Goal: Task Accomplishment & Management: Manage account settings

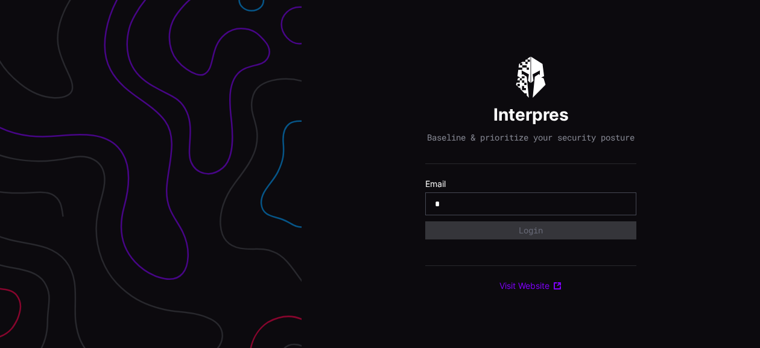
type input "**********"
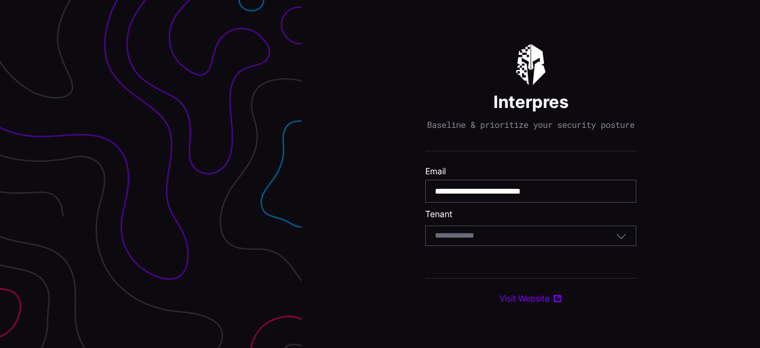
click at [624, 240] on icon "button" at bounding box center [621, 236] width 11 height 11
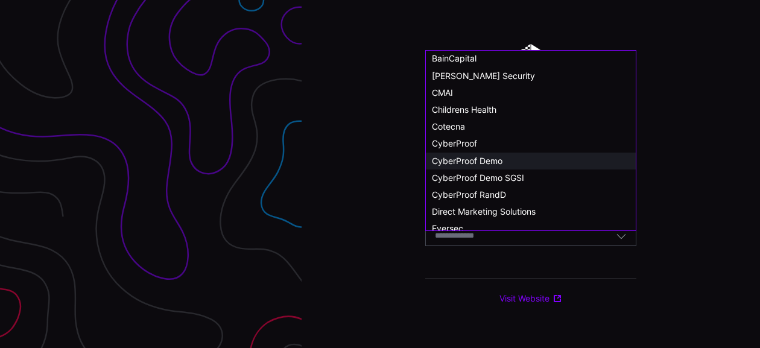
scroll to position [60, 0]
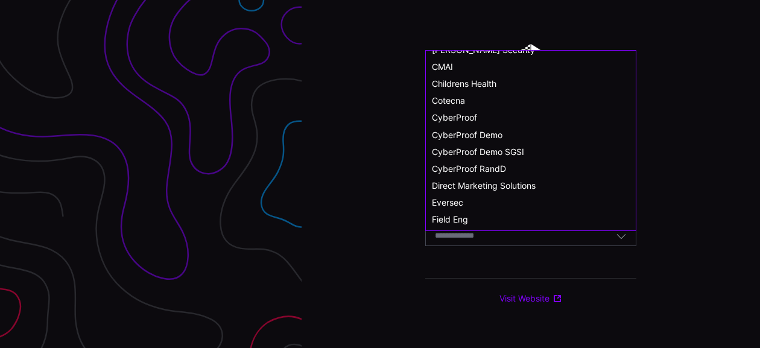
click at [500, 135] on span "CyberProof Demo" at bounding box center [467, 135] width 71 height 10
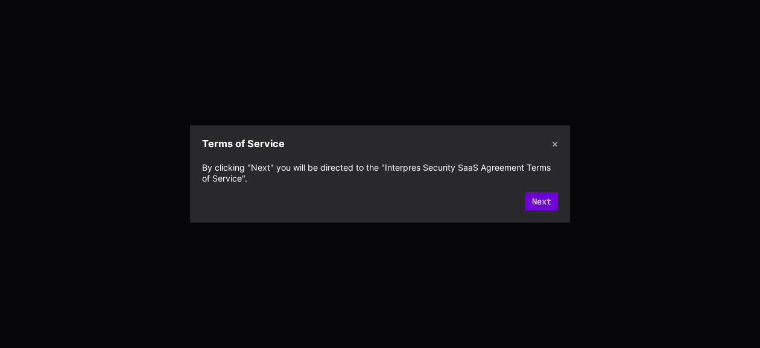
click at [539, 202] on button "Next" at bounding box center [542, 202] width 33 height 18
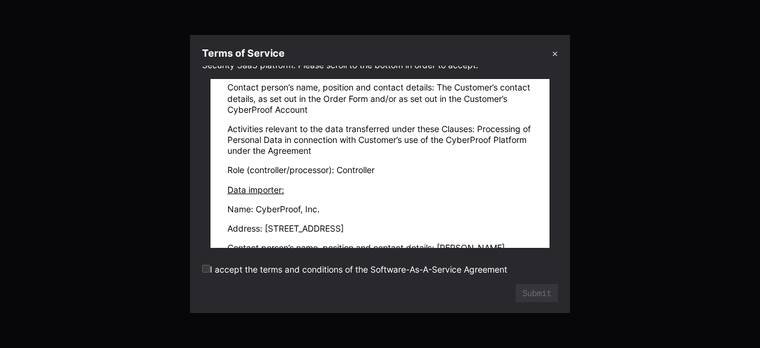
scroll to position [25177, 0]
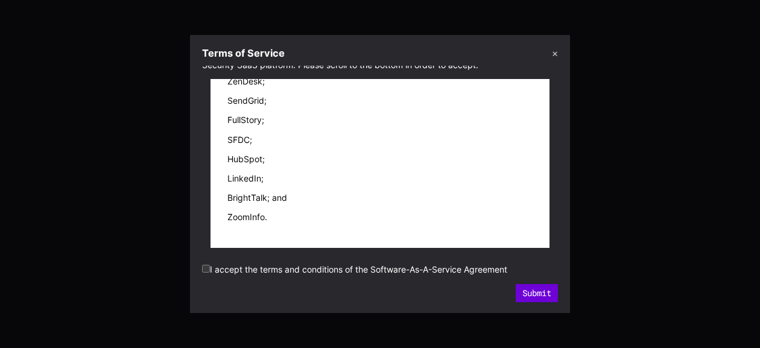
click at [519, 294] on button "Submit" at bounding box center [537, 293] width 42 height 18
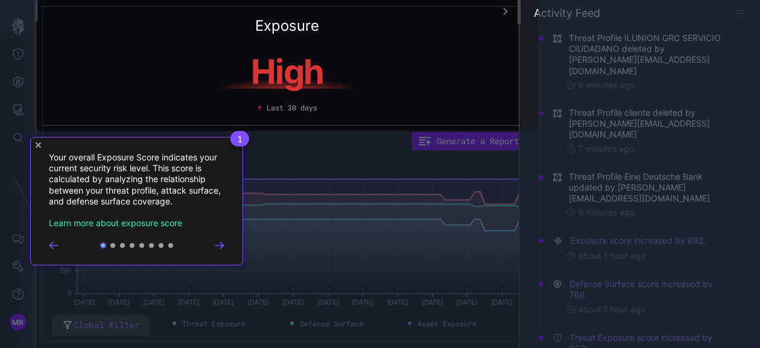
click at [39, 145] on icon "Close Tour" at bounding box center [38, 144] width 5 height 5
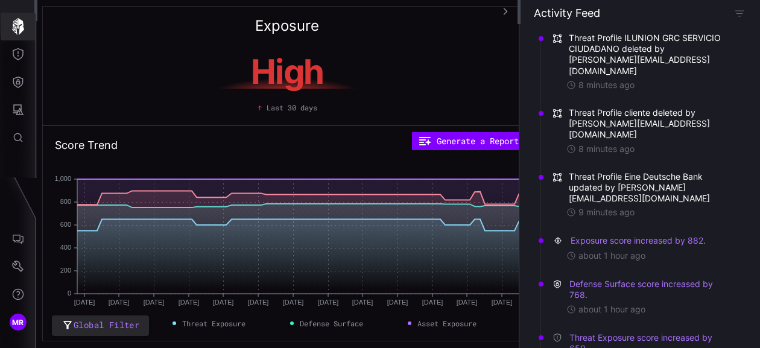
click at [18, 22] on icon "button" at bounding box center [18, 26] width 12 height 17
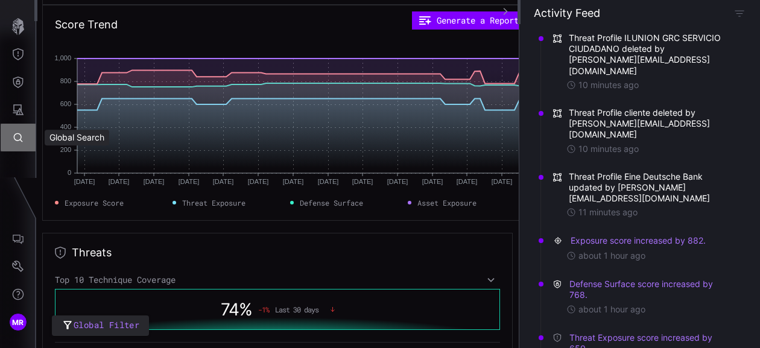
click at [13, 142] on icon "Global Search" at bounding box center [18, 138] width 12 height 12
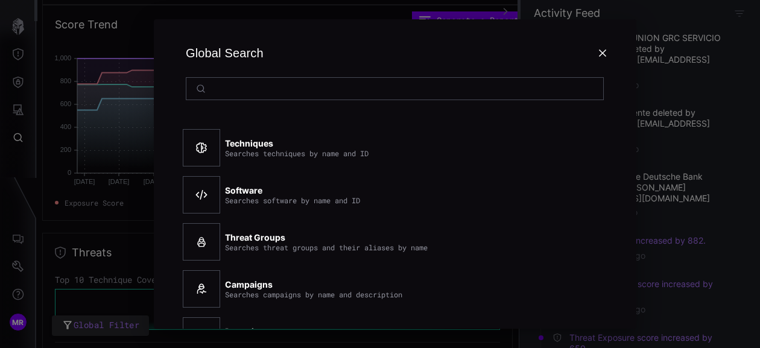
click at [16, 54] on div at bounding box center [380, 174] width 760 height 348
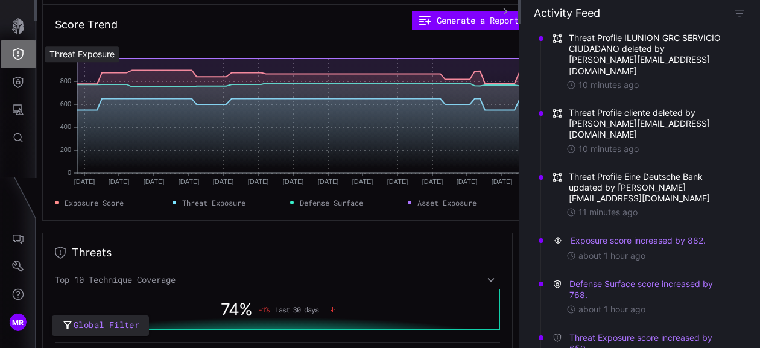
click at [21, 51] on icon "Threat Exposure" at bounding box center [18, 54] width 12 height 12
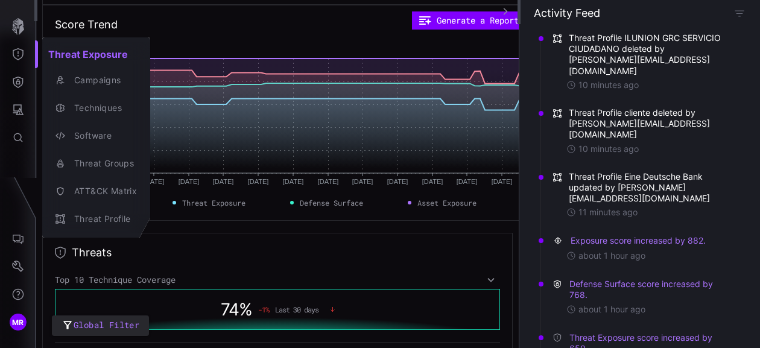
click at [16, 28] on div at bounding box center [380, 174] width 760 height 348
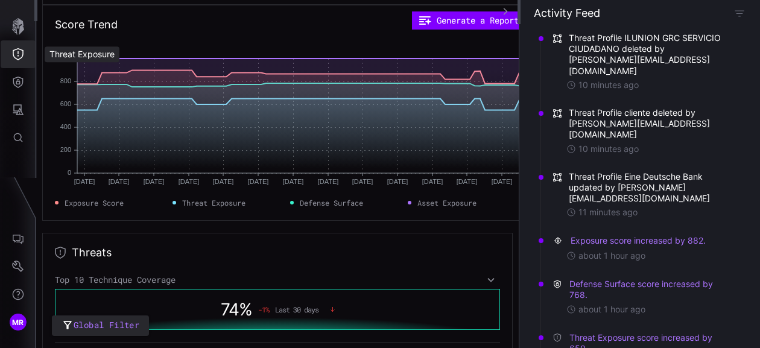
click at [20, 51] on icon "Threat Exposure" at bounding box center [18, 54] width 12 height 12
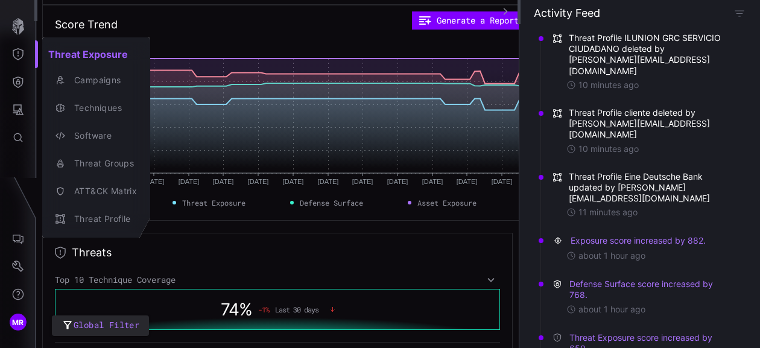
click at [18, 264] on div at bounding box center [380, 174] width 760 height 348
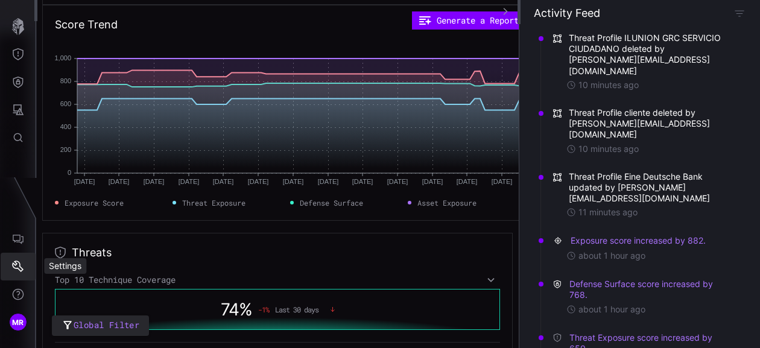
click at [18, 264] on icon "Settings" at bounding box center [18, 267] width 12 height 12
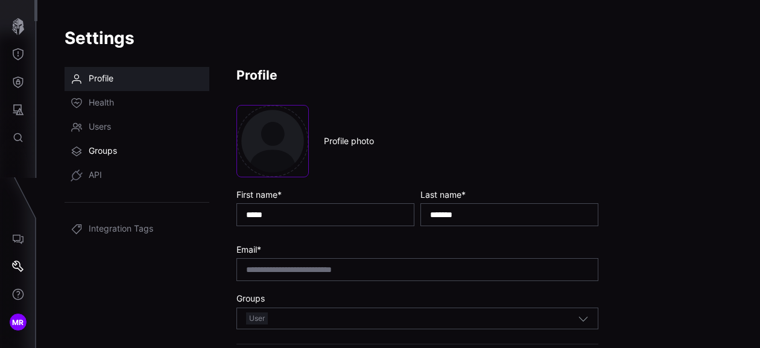
click at [100, 151] on span "Groups" at bounding box center [103, 151] width 28 height 12
